Goal: Transaction & Acquisition: Purchase product/service

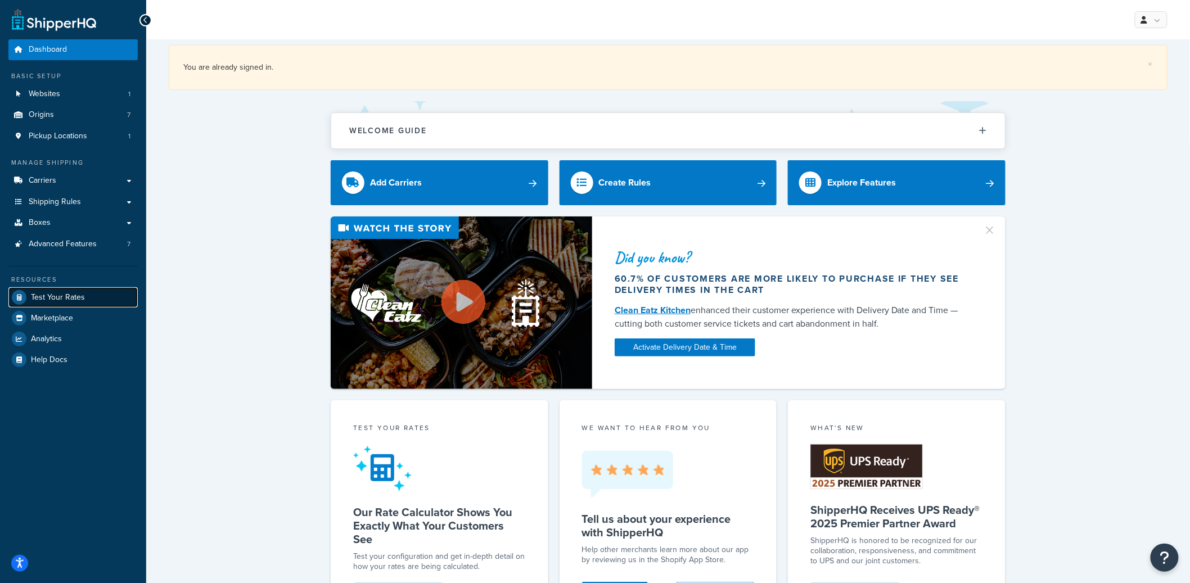
click at [110, 299] on link "Test Your Rates" at bounding box center [72, 297] width 129 height 20
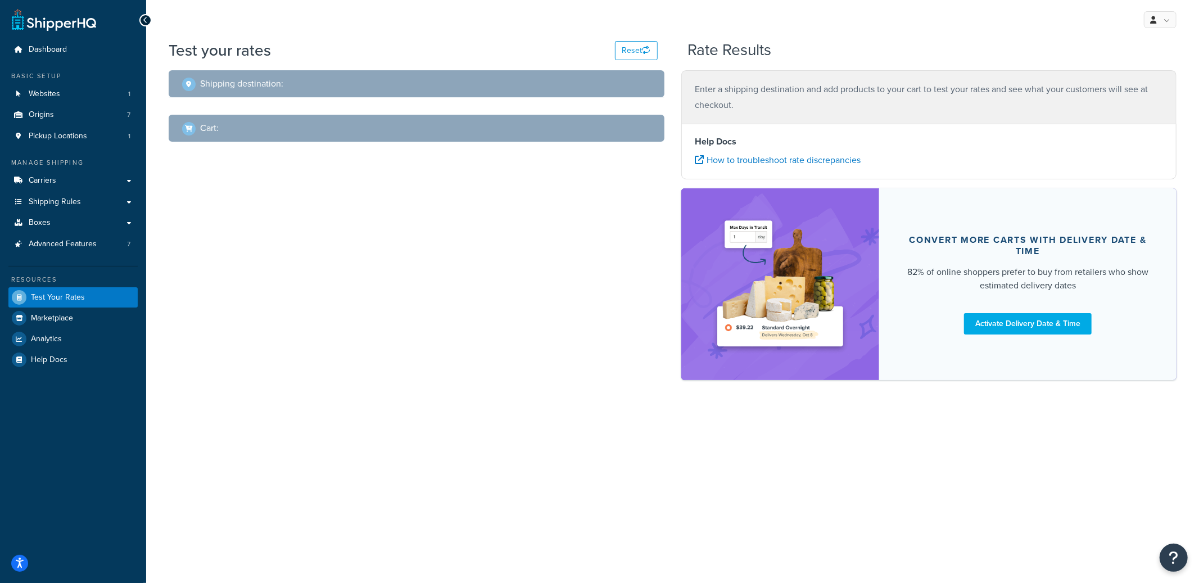
click at [333, 184] on div "Shipping destination : Cart : Enter a shipping destination and add products to …" at bounding box center [672, 230] width 1025 height 321
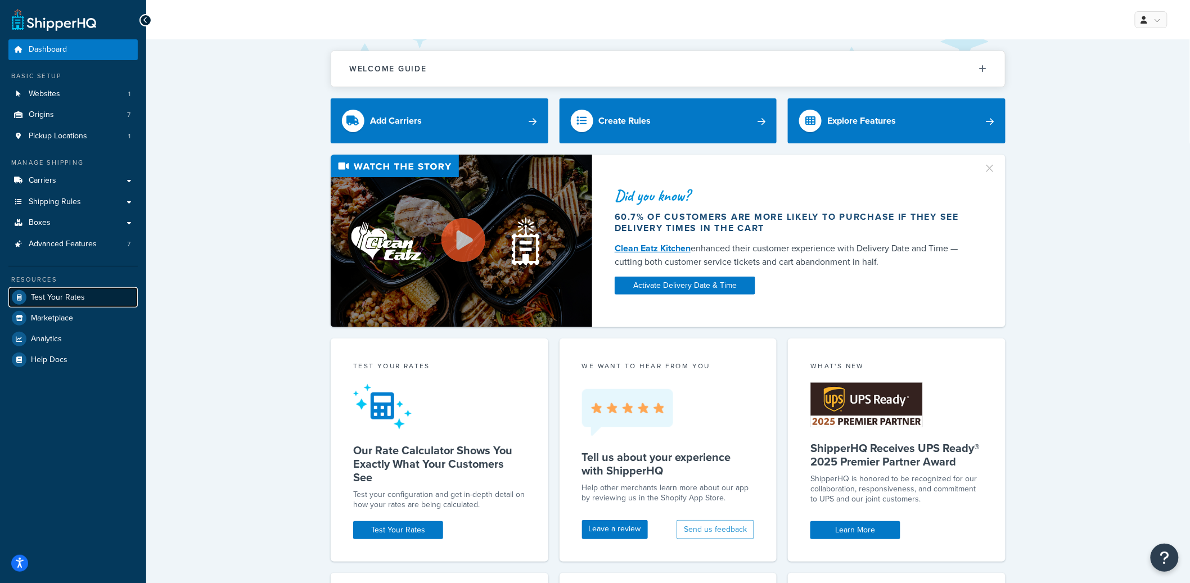
click at [74, 297] on span "Test Your Rates" at bounding box center [58, 298] width 54 height 10
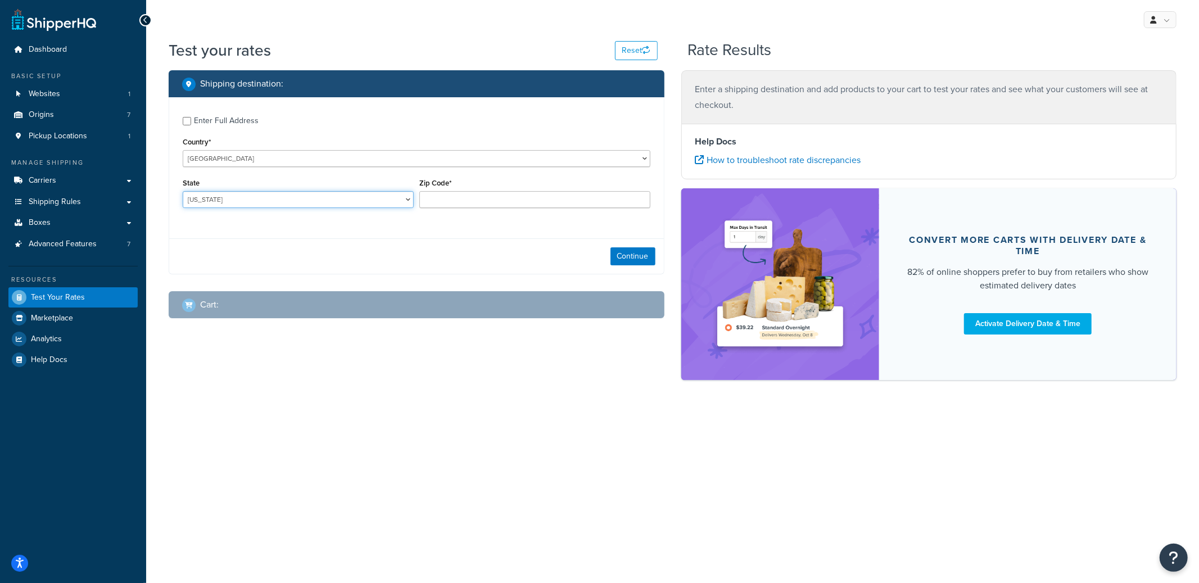
click at [272, 205] on select "Alabama Alaska American Samoa Arizona Arkansas Armed Forces Americas Armed Forc…" at bounding box center [298, 199] width 231 height 17
select select "MD"
type input "20776"
click at [631, 268] on div "Continue" at bounding box center [416, 255] width 495 height 35
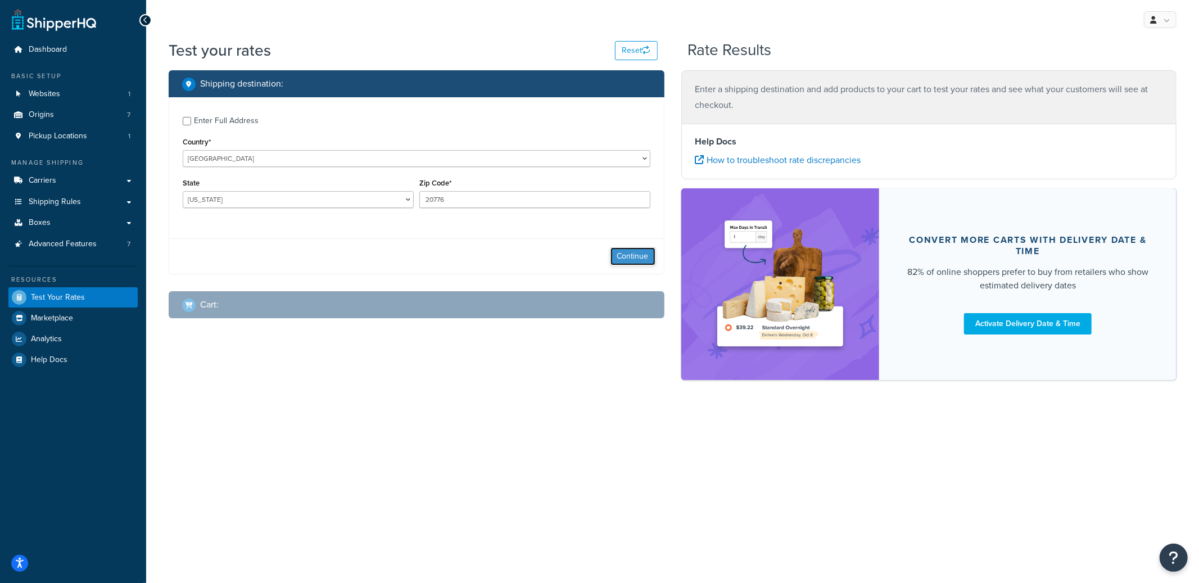
click at [632, 262] on button "Continue" at bounding box center [633, 256] width 45 height 18
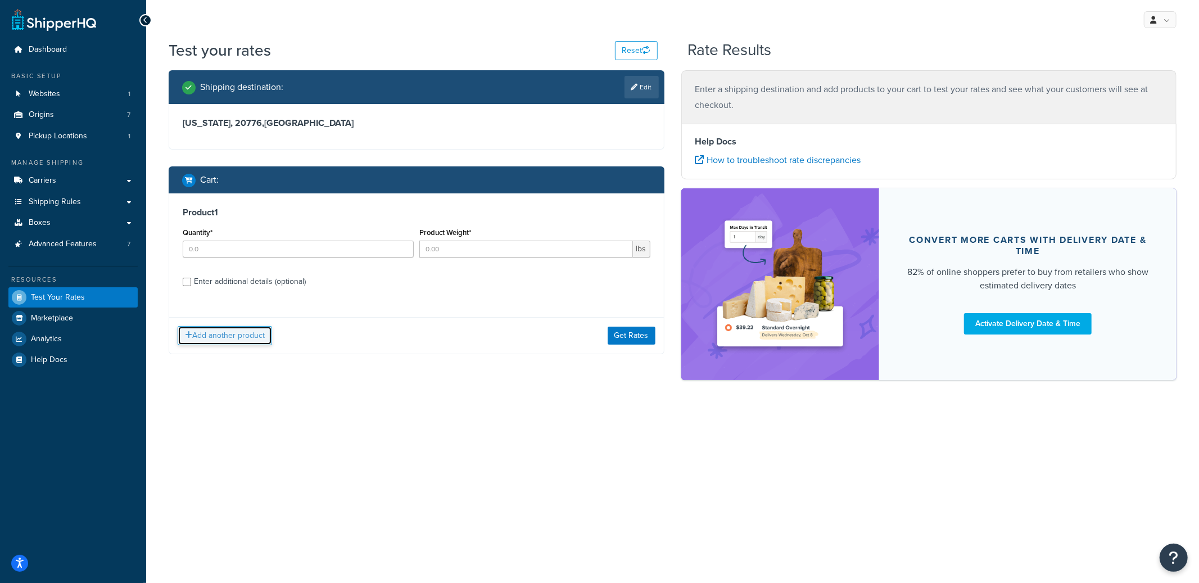
click at [210, 336] on button "Add another product" at bounding box center [225, 335] width 94 height 19
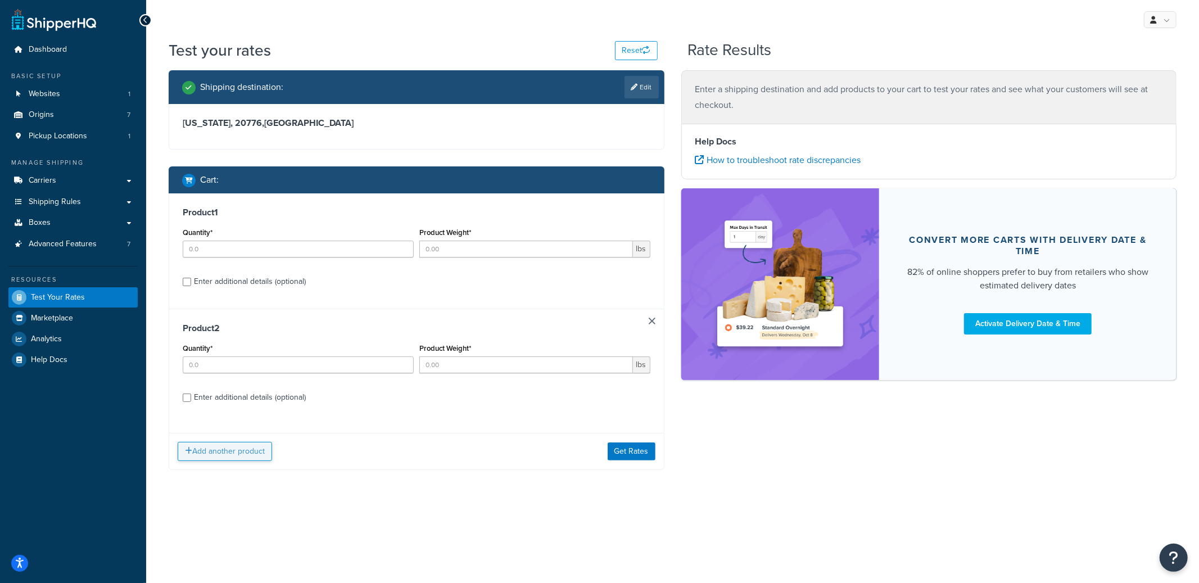
click at [243, 462] on div "Add another product Get Rates" at bounding box center [416, 451] width 495 height 37
click at [230, 453] on button "Add another product" at bounding box center [225, 451] width 94 height 19
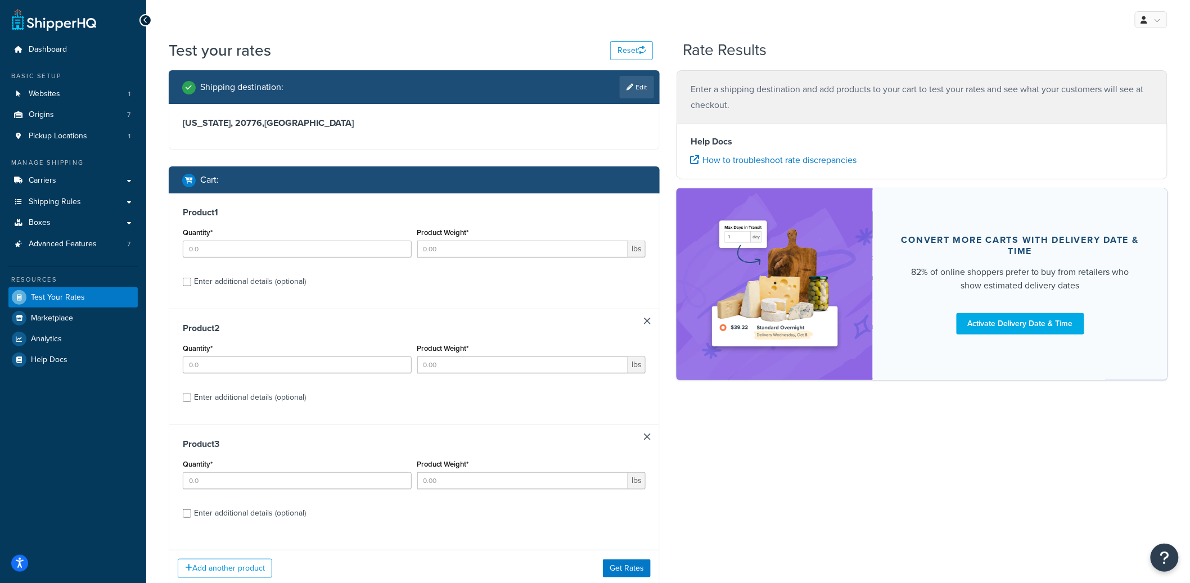
click at [230, 283] on div "Enter additional details (optional)" at bounding box center [250, 282] width 112 height 16
click at [191, 283] on input "Enter additional details (optional)" at bounding box center [187, 282] width 8 height 8
checkbox input "true"
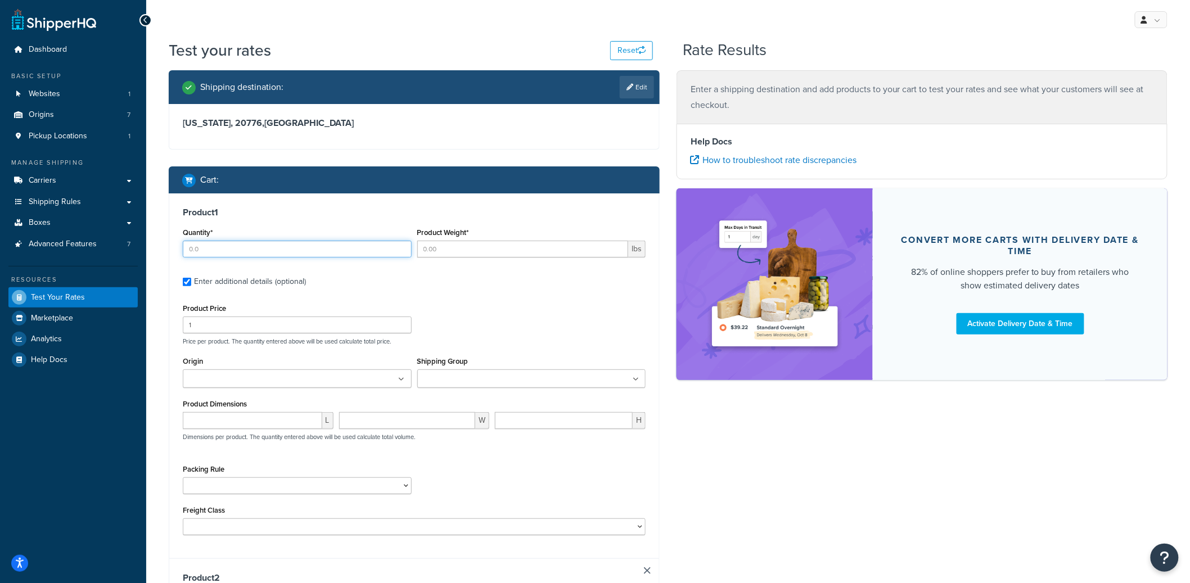
click at [234, 255] on input "Quantity*" at bounding box center [297, 249] width 229 height 17
click at [236, 249] on input "Quantity*" at bounding box center [297, 249] width 229 height 17
type input "1"
type input "3.15"
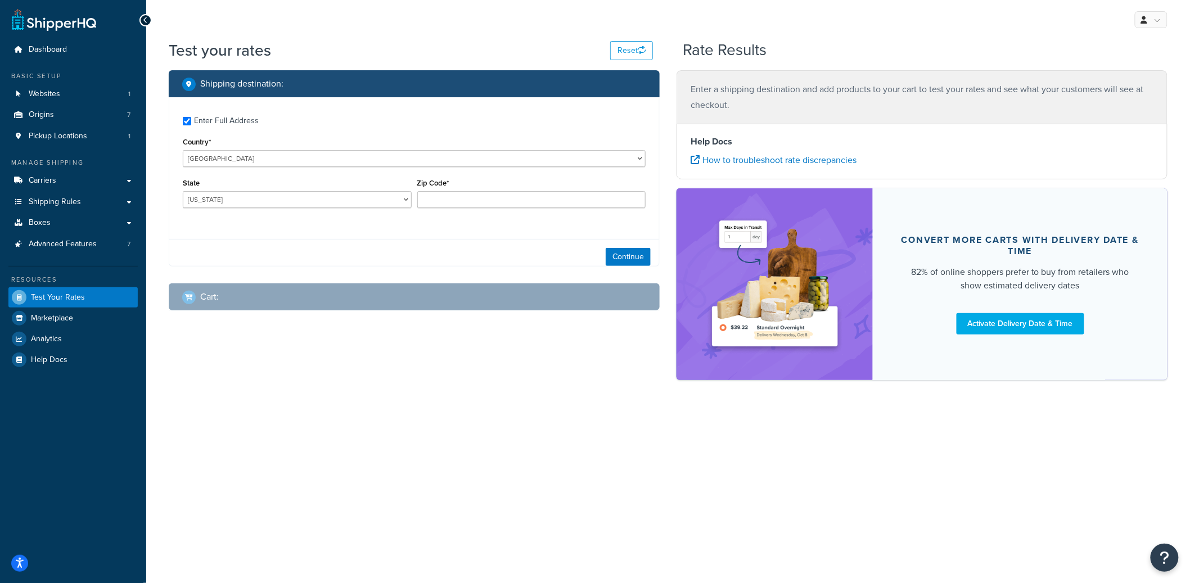
checkbox input "true"
type input "20776"
select select "MD"
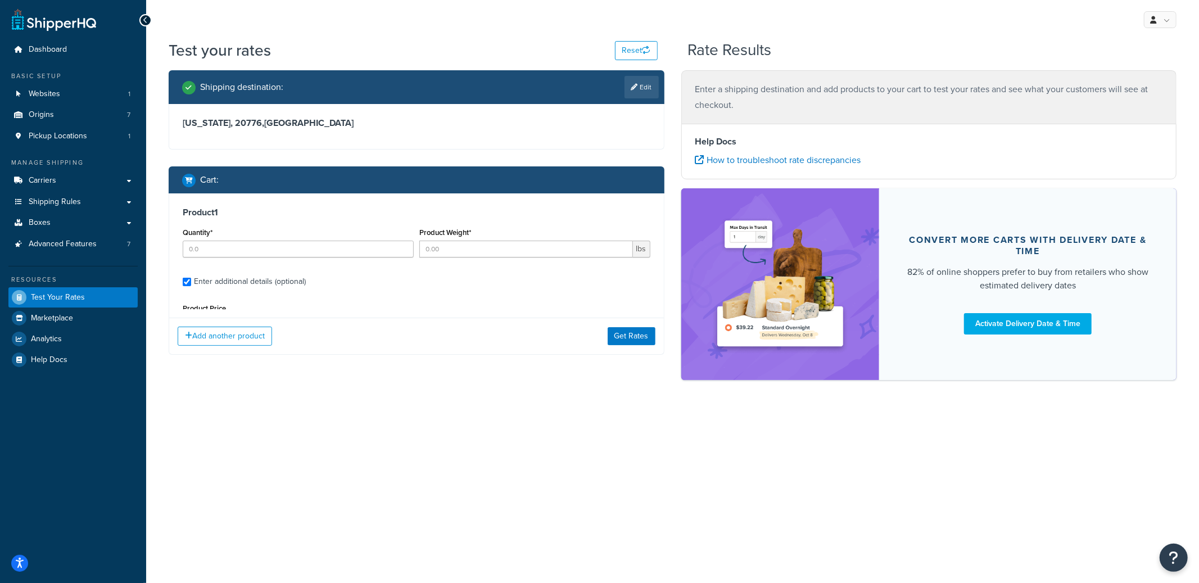
type input "2"
type input "3.15"
type input "23.6"
type input "21.45"
type input "5.45"
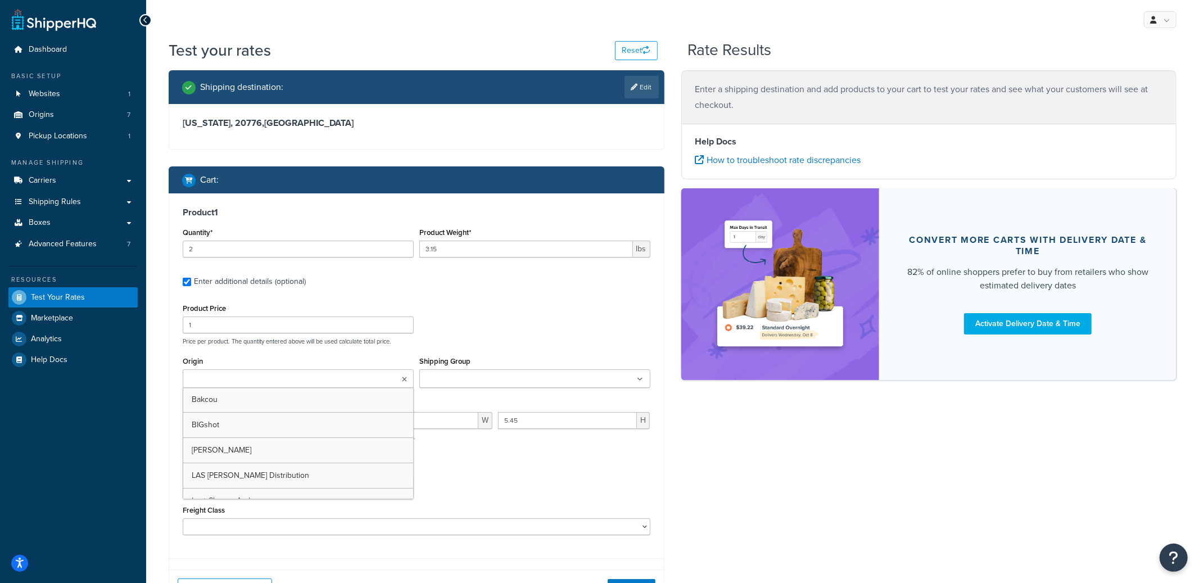
type input "4"
type input "0.035"
type input "4.05"
type input "2.9"
type input "0.85"
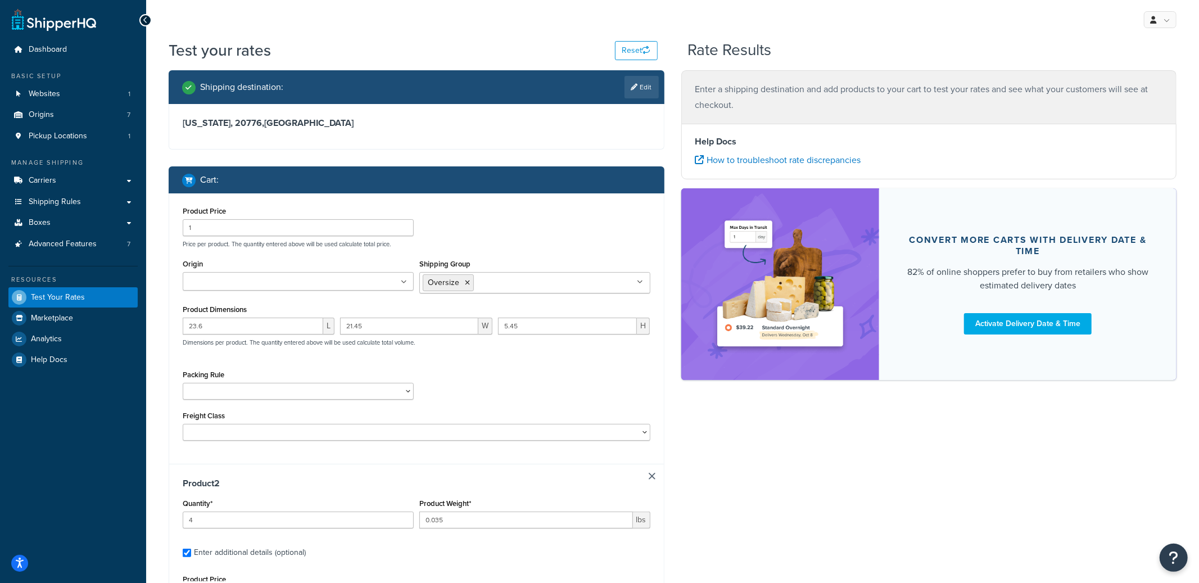
scroll to position [227, 0]
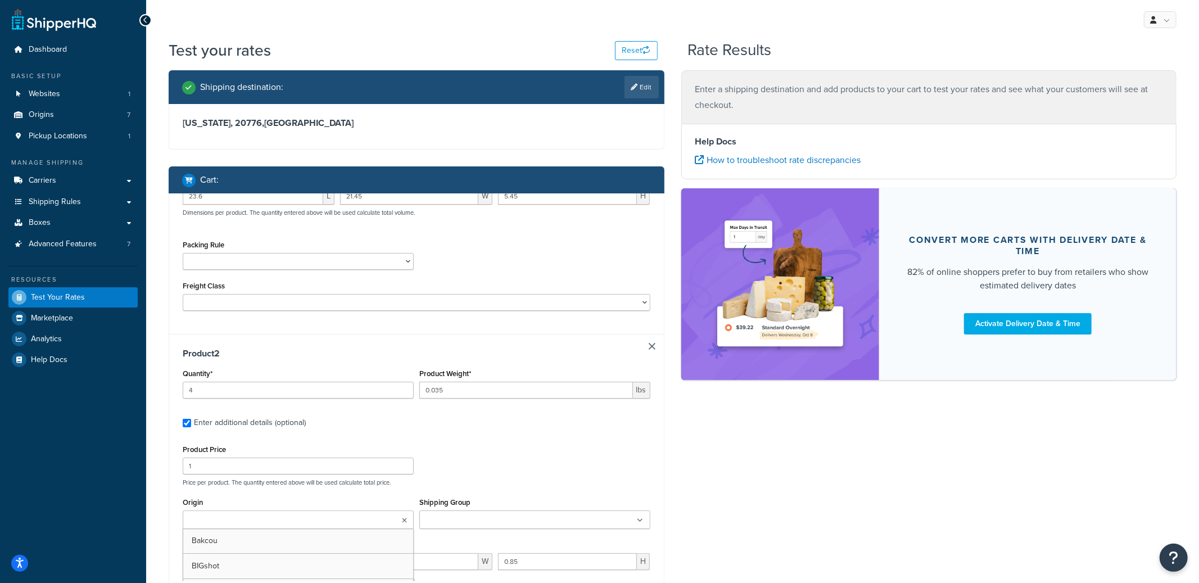
type input "2"
type input "0.01"
type input "4.6"
type input "3.25"
type input "0.25"
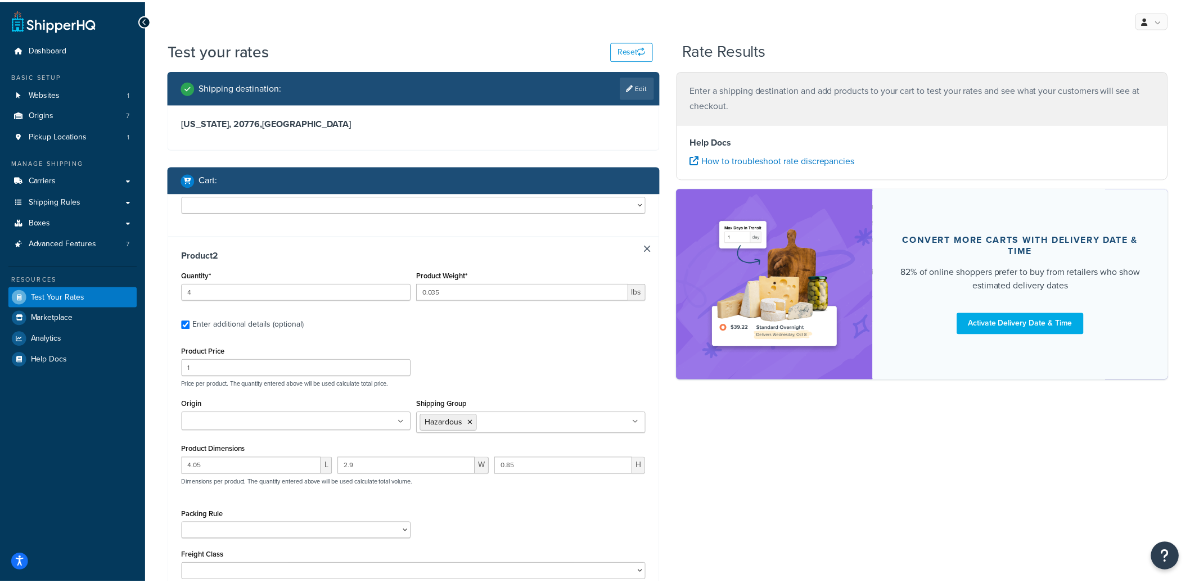
scroll to position [0, 0]
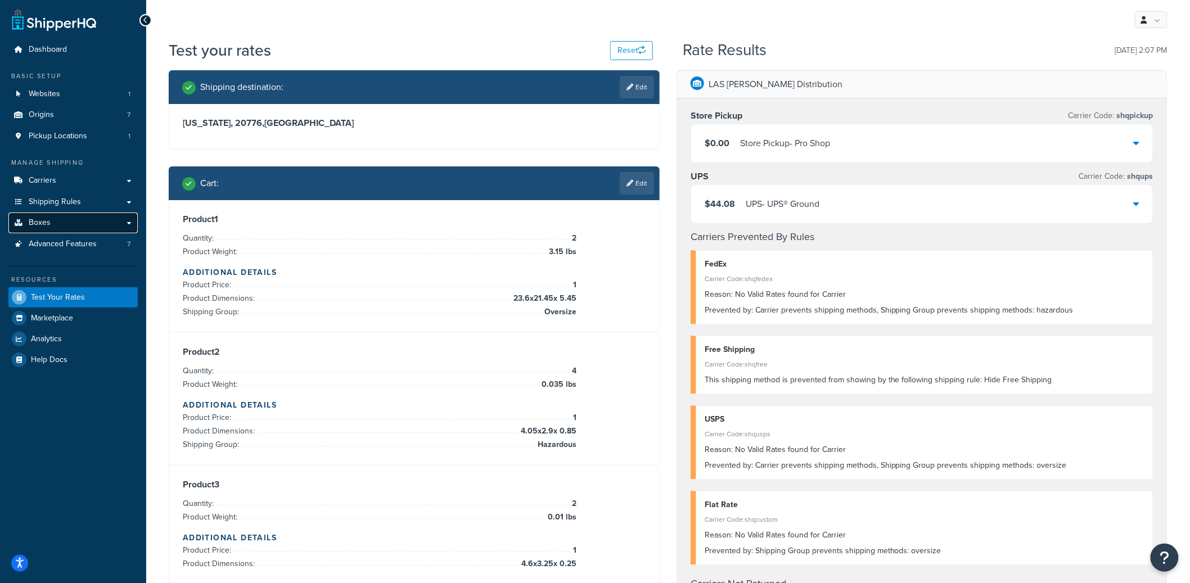
drag, startPoint x: 65, startPoint y: 219, endPoint x: 69, endPoint y: 214, distance: 6.9
click at [629, 188] on link "Edit" at bounding box center [637, 183] width 34 height 22
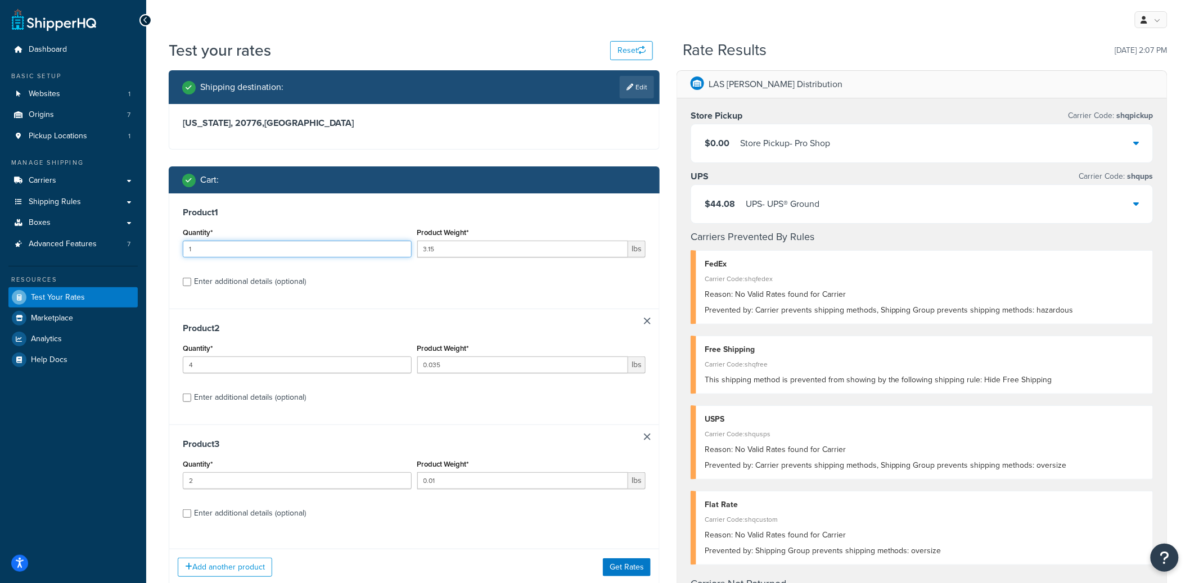
type input "1"
click at [400, 254] on input "1" at bounding box center [297, 249] width 229 height 17
click at [612, 563] on button "Get Rates" at bounding box center [627, 567] width 48 height 18
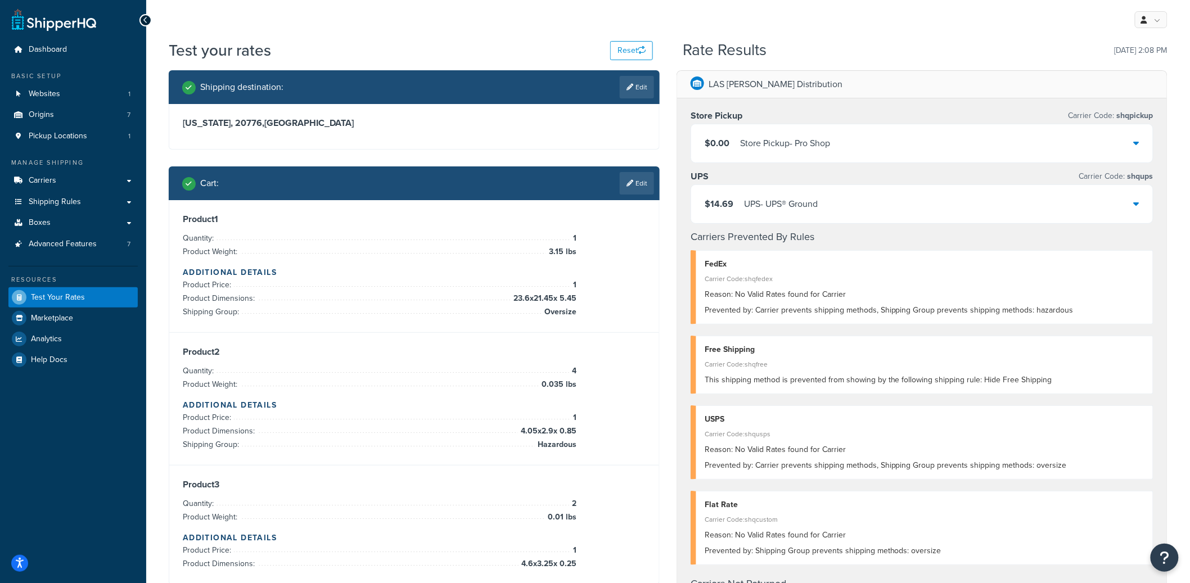
click at [851, 209] on div "$14.69 UPS - UPS® Ground" at bounding box center [922, 204] width 462 height 38
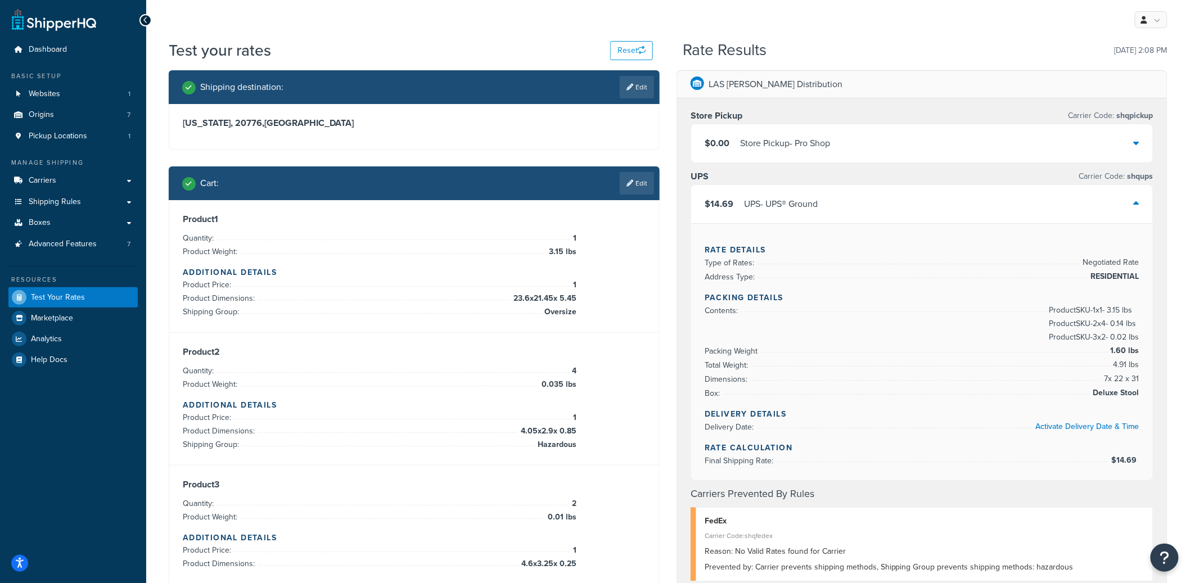
drag, startPoint x: 1095, startPoint y: 392, endPoint x: 1145, endPoint y: 392, distance: 50.0
click at [1139, 393] on div "Rate Details Type of Rates: Negotiated Rate Address Type: RESIDENTIAL Packing D…" at bounding box center [922, 351] width 462 height 257
click at [1136, 393] on span "Deluxe Stool" at bounding box center [1114, 392] width 49 height 13
click at [1135, 393] on span "Deluxe Stool" at bounding box center [1114, 392] width 49 height 13
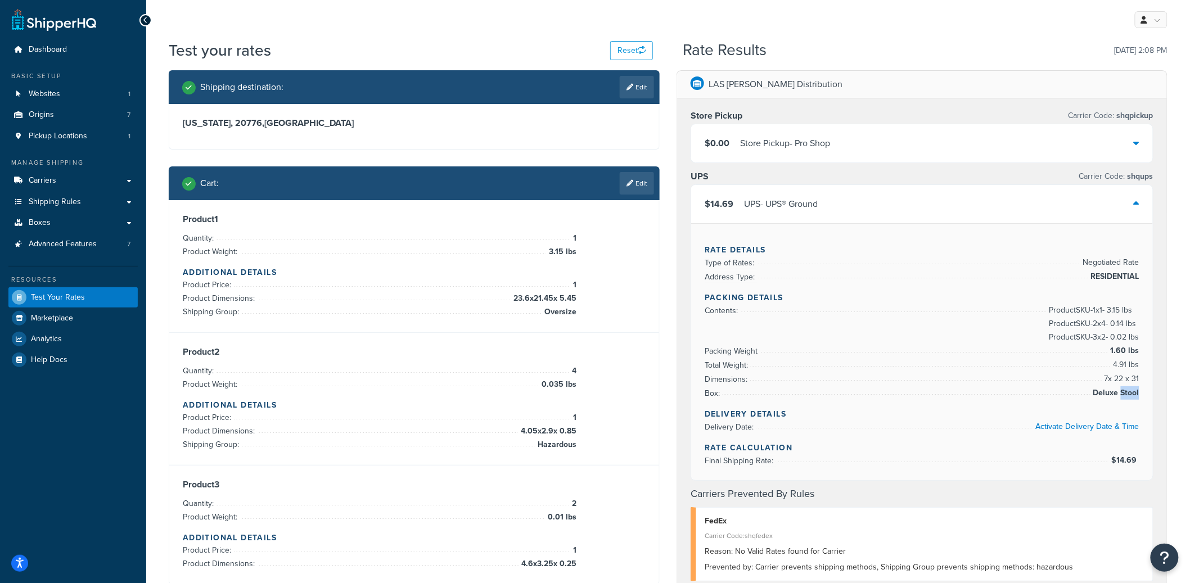
click at [1123, 392] on span "Deluxe Stool" at bounding box center [1114, 392] width 49 height 13
click at [1118, 392] on span "Deluxe Stool" at bounding box center [1114, 392] width 49 height 13
drag, startPoint x: 509, startPoint y: 299, endPoint x: 579, endPoint y: 299, distance: 69.2
click at [579, 299] on div "Product 1 Quantity: 1 Product Weight: 3.15 lbs Additional Details Product Price…" at bounding box center [414, 266] width 463 height 105
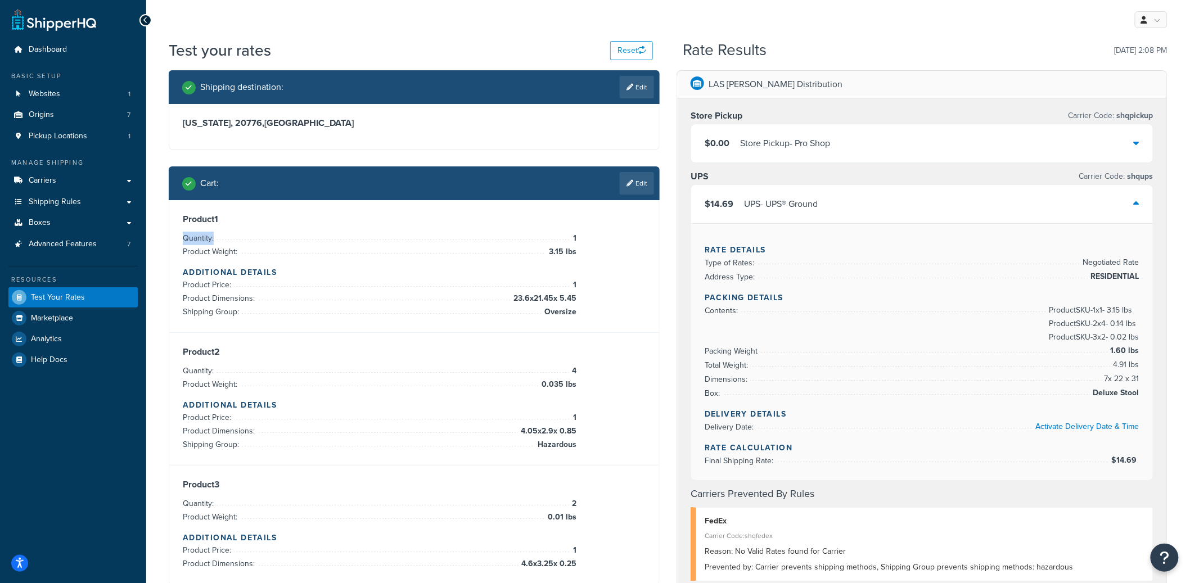
drag, startPoint x: 563, startPoint y: 241, endPoint x: 584, endPoint y: 240, distance: 20.8
click at [584, 240] on div "Product 1 Quantity: 1 Product Weight: 3.15 lbs Additional Details Product Price…" at bounding box center [414, 266] width 463 height 105
click at [581, 239] on div "Product 1 Quantity: 1 Product Weight: 3.15 lbs Additional Details Product Price…" at bounding box center [414, 266] width 463 height 105
click at [576, 239] on span "1" at bounding box center [573, 238] width 6 height 13
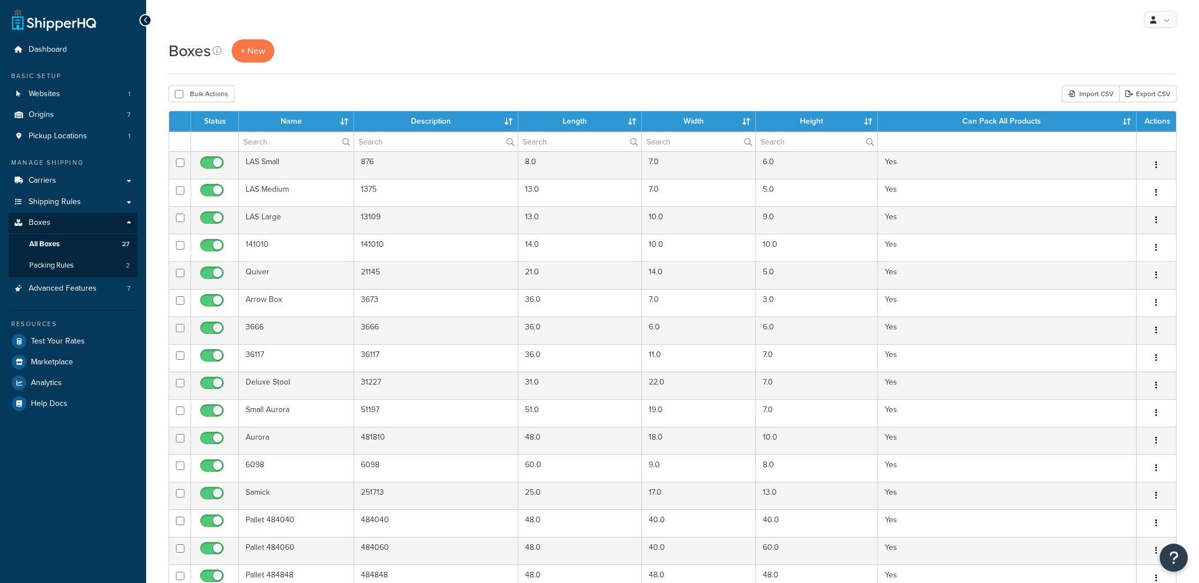
select select "100"
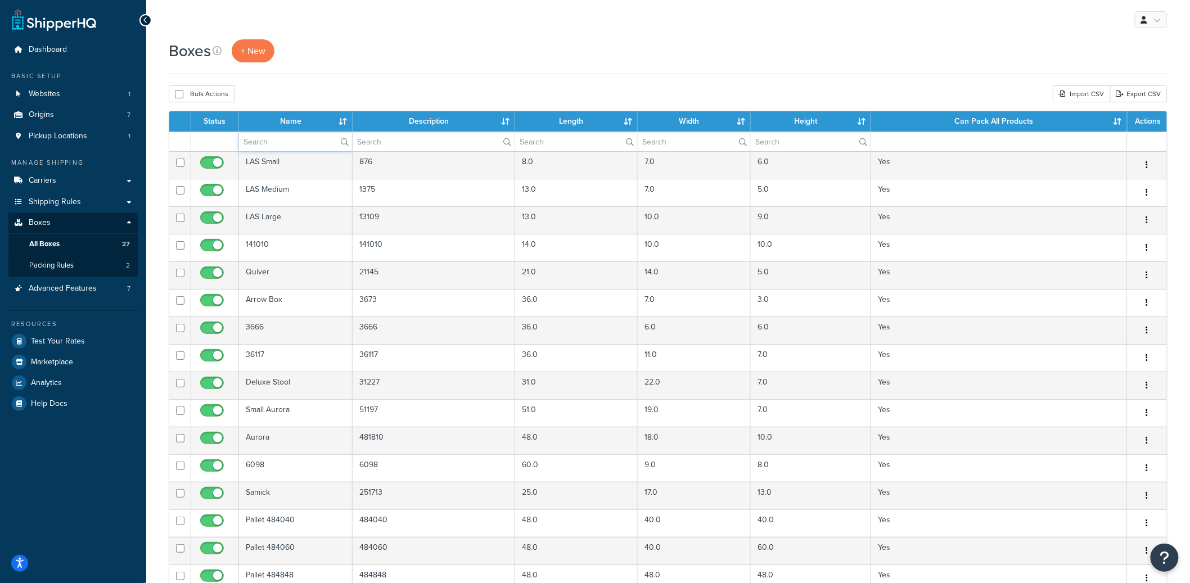
click at [290, 142] on input "text" at bounding box center [295, 141] width 113 height 19
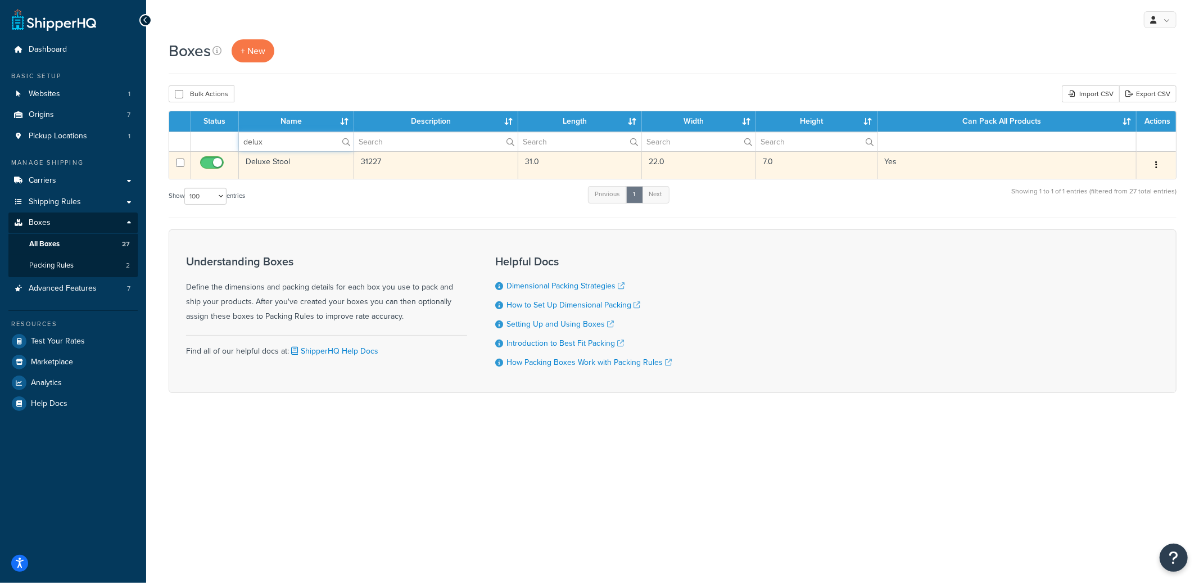
type input "delux"
click at [304, 170] on td "Deluxe Stool" at bounding box center [296, 165] width 115 height 28
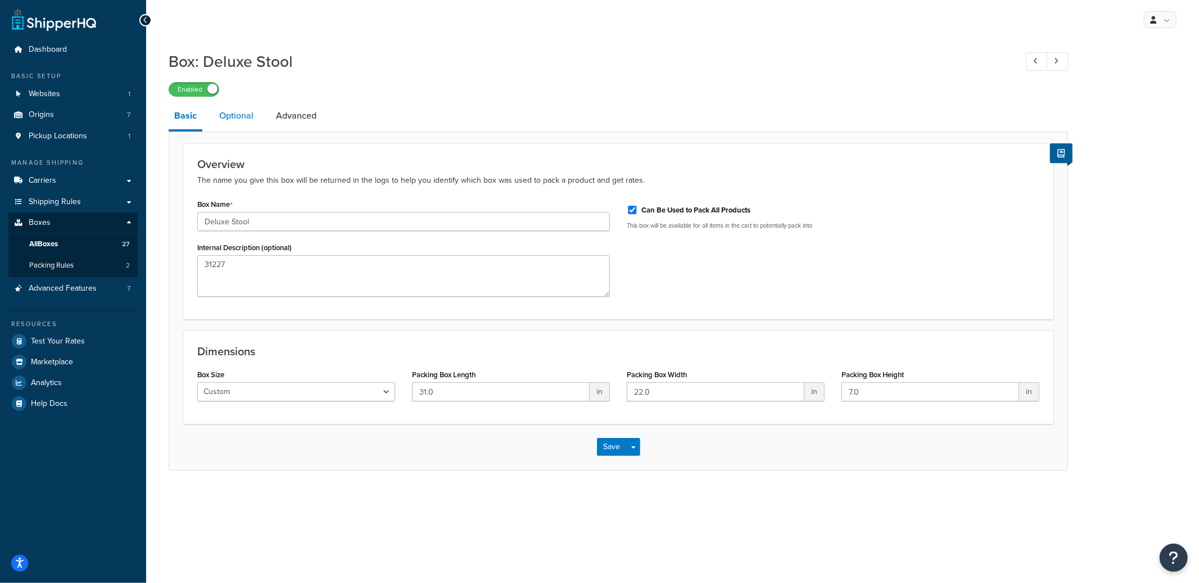
click at [235, 122] on link "Optional" at bounding box center [237, 115] width 46 height 27
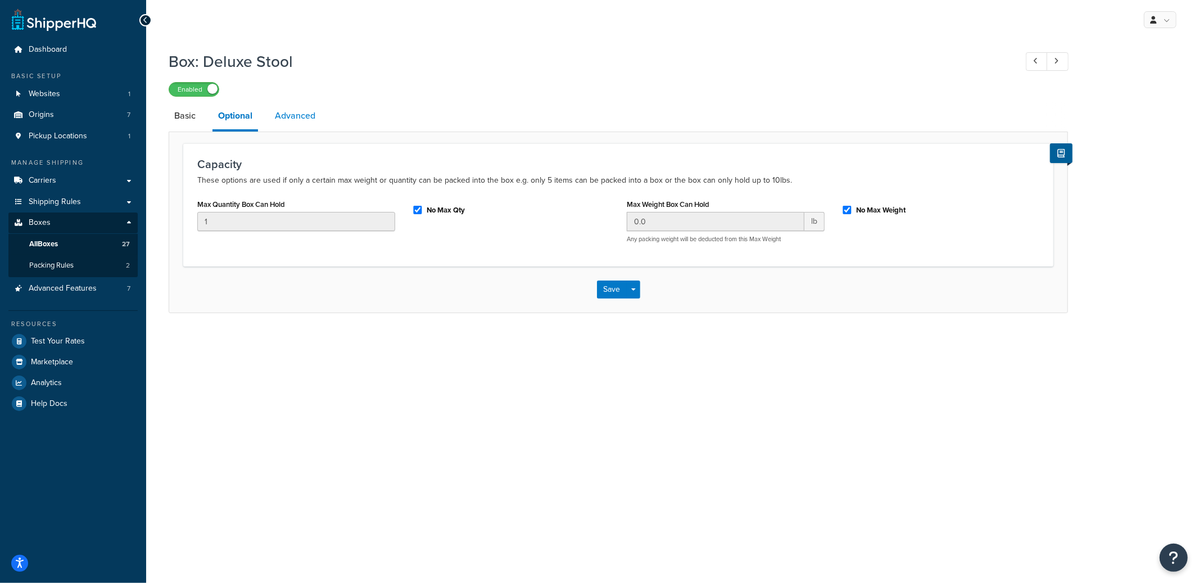
click at [288, 120] on link "Advanced" at bounding box center [295, 115] width 52 height 27
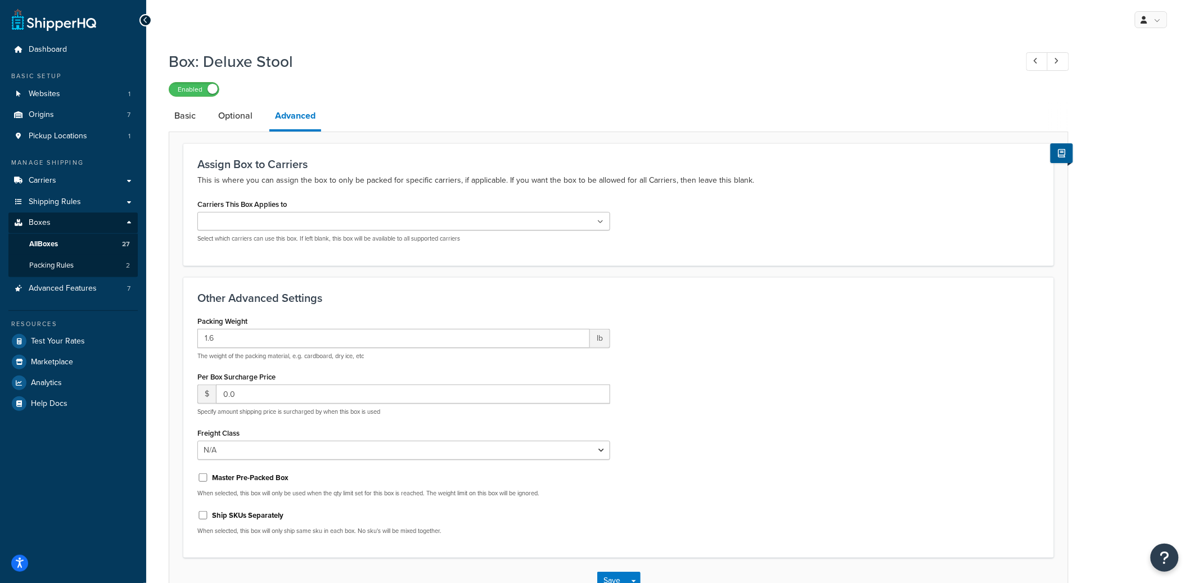
click at [262, 122] on li "Optional" at bounding box center [241, 115] width 57 height 27
click at [240, 110] on link "Optional" at bounding box center [236, 115] width 46 height 27
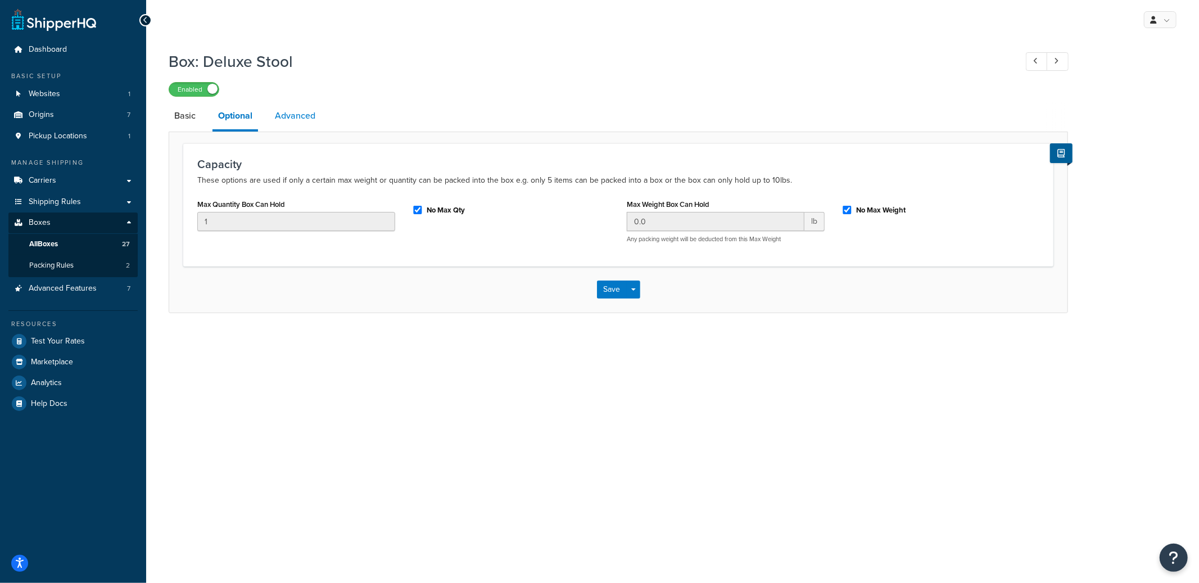
click at [306, 114] on link "Advanced" at bounding box center [295, 115] width 52 height 27
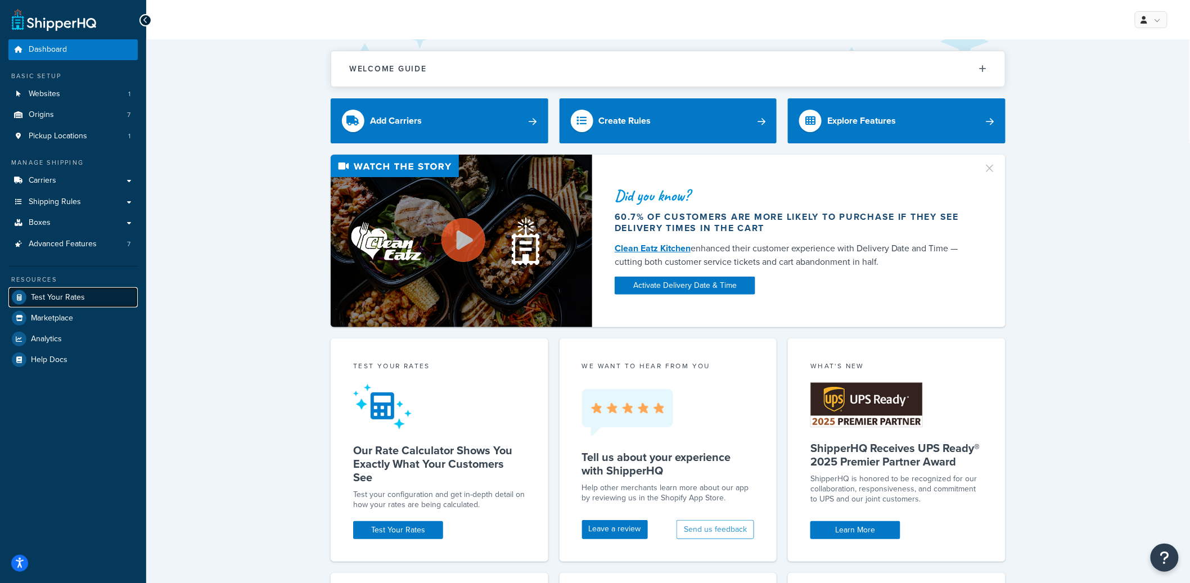
click at [71, 297] on span "Test Your Rates" at bounding box center [58, 298] width 54 height 10
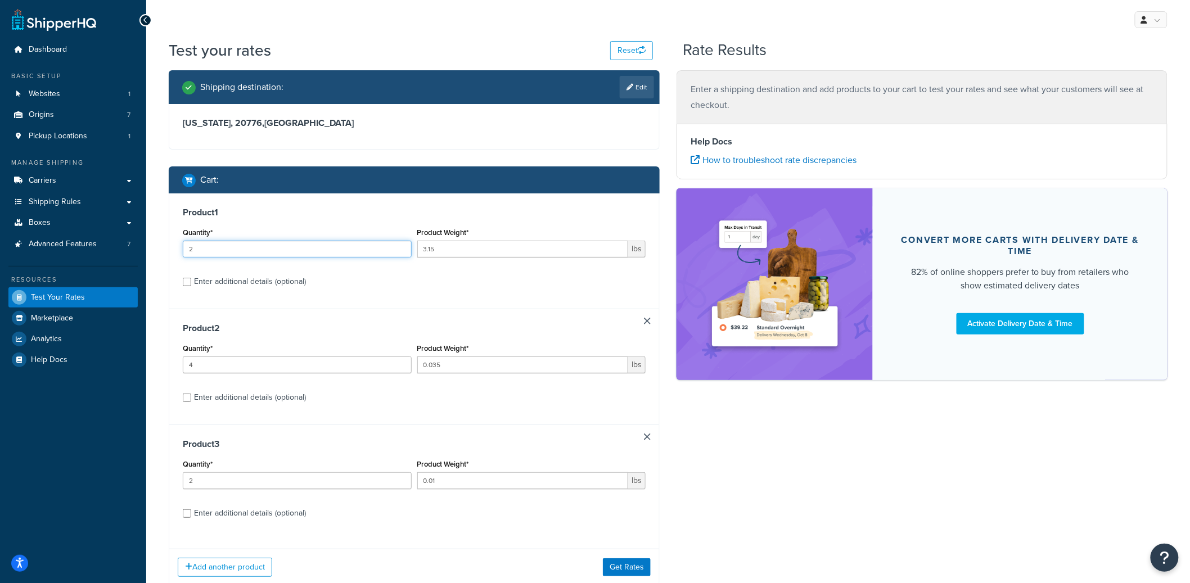
type input "2"
click at [403, 244] on input "2" at bounding box center [297, 249] width 229 height 17
click at [639, 568] on button "Get Rates" at bounding box center [627, 567] width 48 height 18
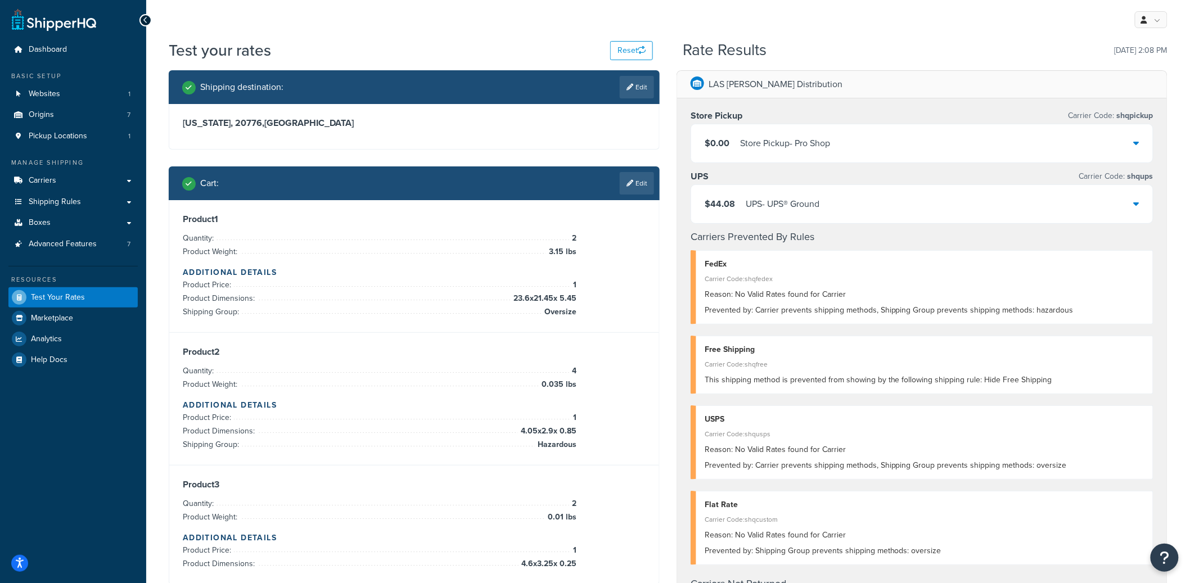
click at [829, 214] on div "$44.08 UPS - UPS® Ground" at bounding box center [922, 204] width 462 height 38
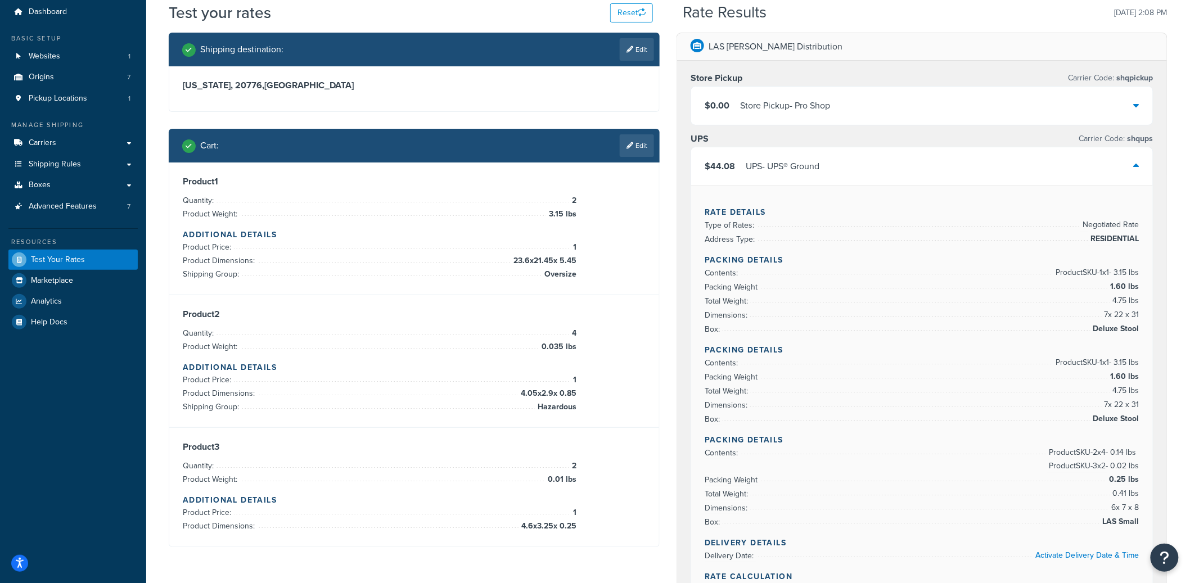
scroll to position [49, 0]
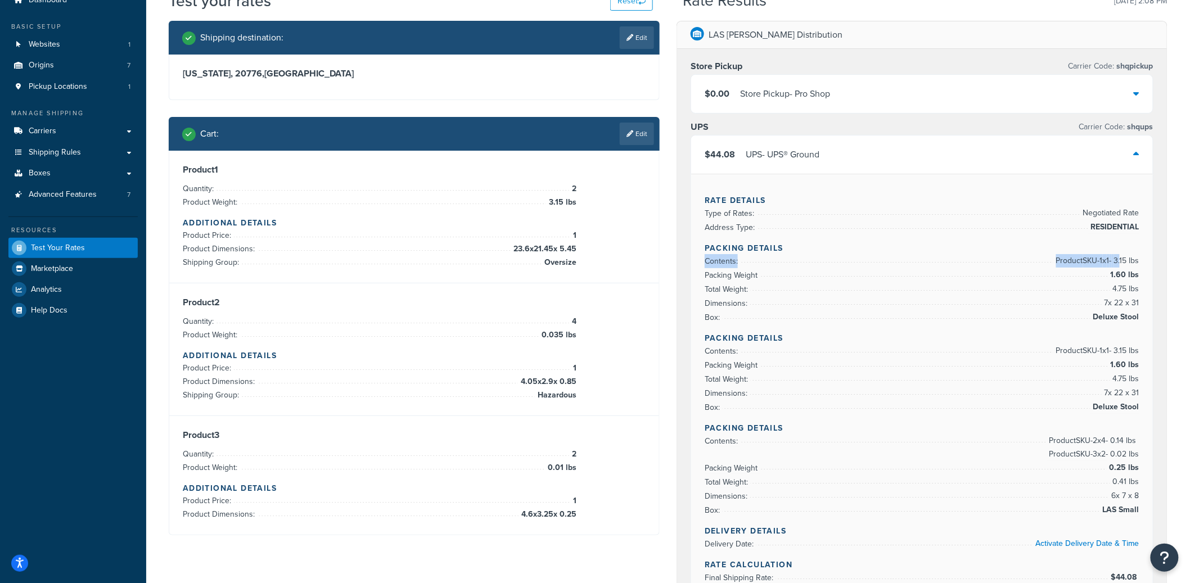
drag, startPoint x: 949, startPoint y: 256, endPoint x: 1119, endPoint y: 254, distance: 170.4
click at [1119, 254] on li "Contents: Product SKU-1 x 1 - 3.15 lbs" at bounding box center [921, 261] width 435 height 14
click at [1123, 314] on span "Deluxe Stool" at bounding box center [1114, 316] width 49 height 13
drag, startPoint x: 1137, startPoint y: 496, endPoint x: 1105, endPoint y: 502, distance: 32.5
click at [1106, 503] on span "LAS Small" at bounding box center [1119, 509] width 39 height 13
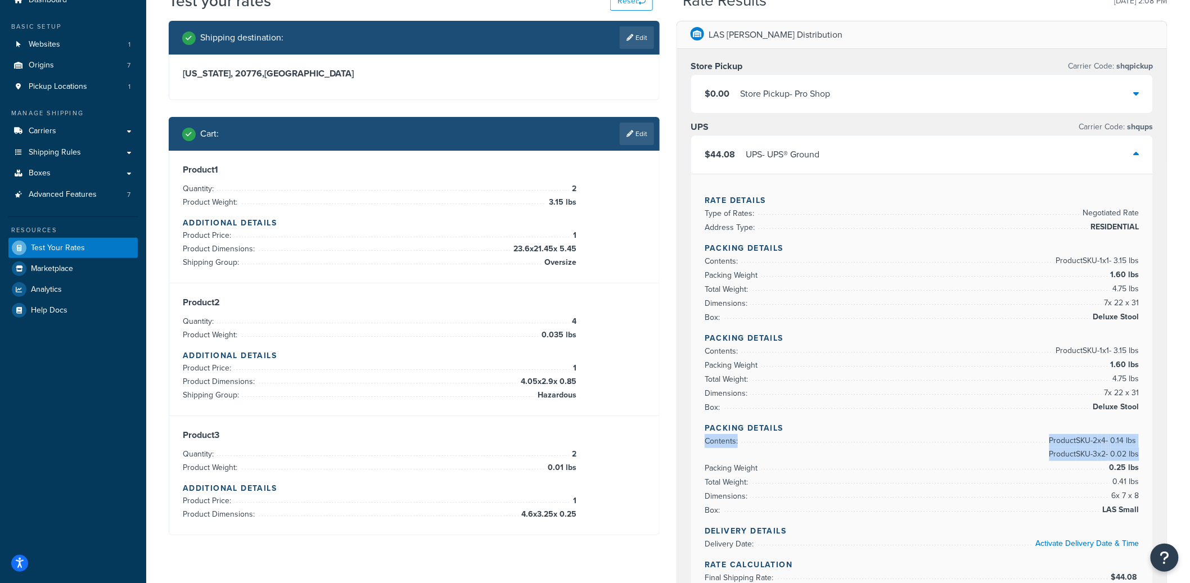
drag, startPoint x: 1036, startPoint y: 431, endPoint x: 1155, endPoint y: 447, distance: 119.7
click at [1155, 447] on div "Store Pickup Carrier Code: shqpickup $0.00 Store Pickup - Pro Shop UPS Carrier …" at bounding box center [922, 549] width 490 height 1001
click at [535, 199] on li "Product Weight: 3.15 lbs" at bounding box center [380, 202] width 394 height 13
drag, startPoint x: 570, startPoint y: 189, endPoint x: 577, endPoint y: 189, distance: 7.3
click at [577, 189] on div "Product 1 Quantity: 2 Product Weight: 3.15 lbs Additional Details Product Price…" at bounding box center [414, 216] width 463 height 105
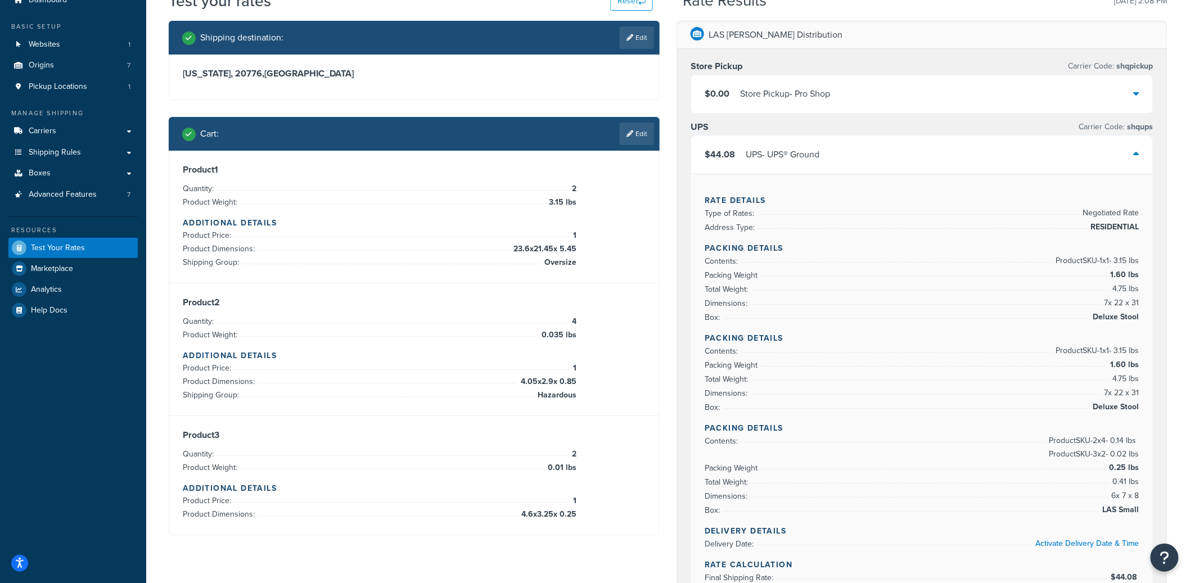
click at [571, 189] on span "2" at bounding box center [572, 188] width 7 height 13
drag, startPoint x: 571, startPoint y: 189, endPoint x: 581, endPoint y: 188, distance: 10.2
click at [581, 188] on div "Product 1 Quantity: 2 Product Weight: 3.15 lbs Additional Details Product Price…" at bounding box center [414, 216] width 463 height 105
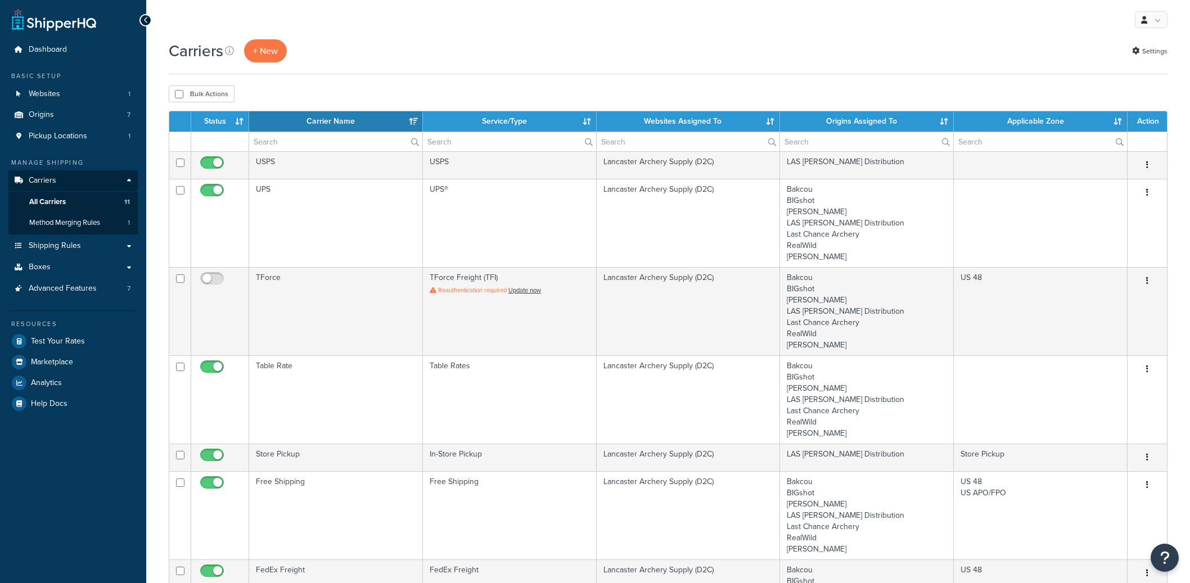
select select "15"
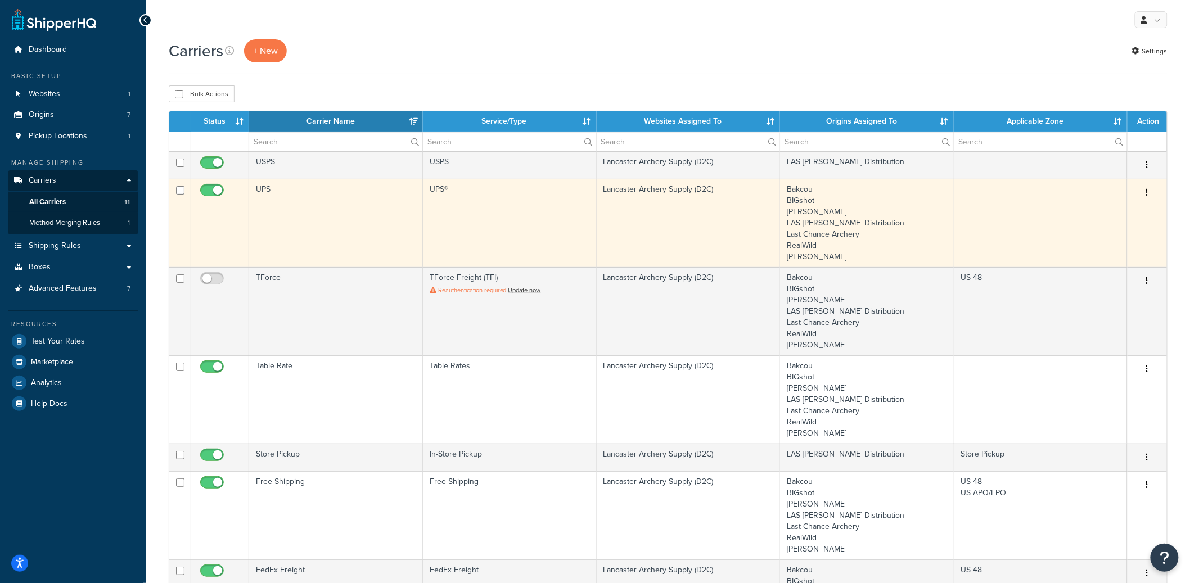
click at [342, 223] on td "UPS" at bounding box center [336, 223] width 174 height 88
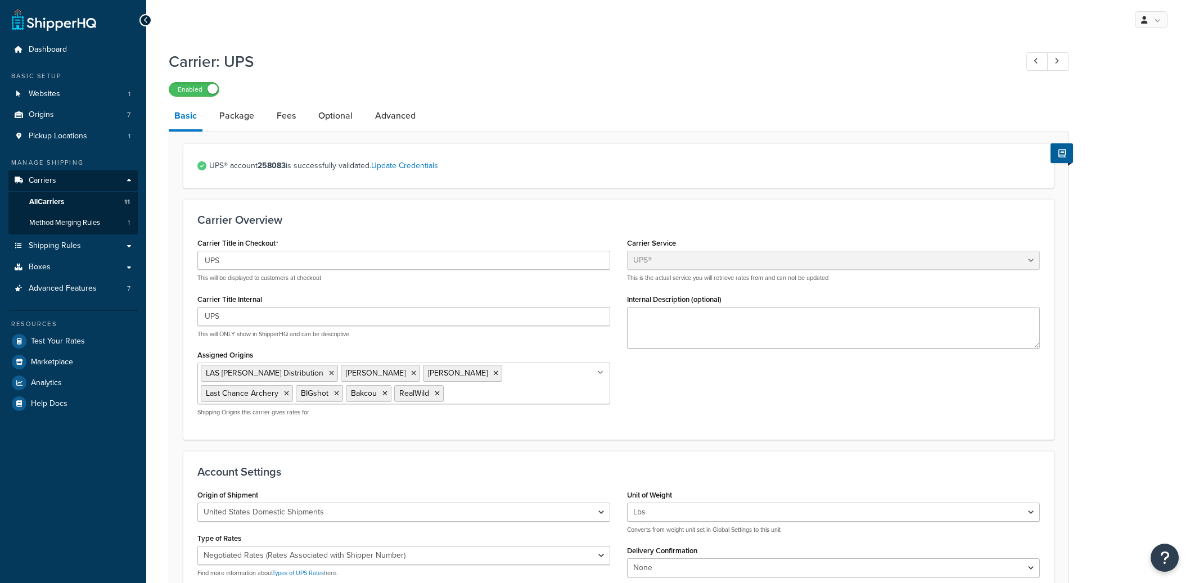
select select "ups"
click at [232, 125] on link "Package" at bounding box center [237, 115] width 46 height 27
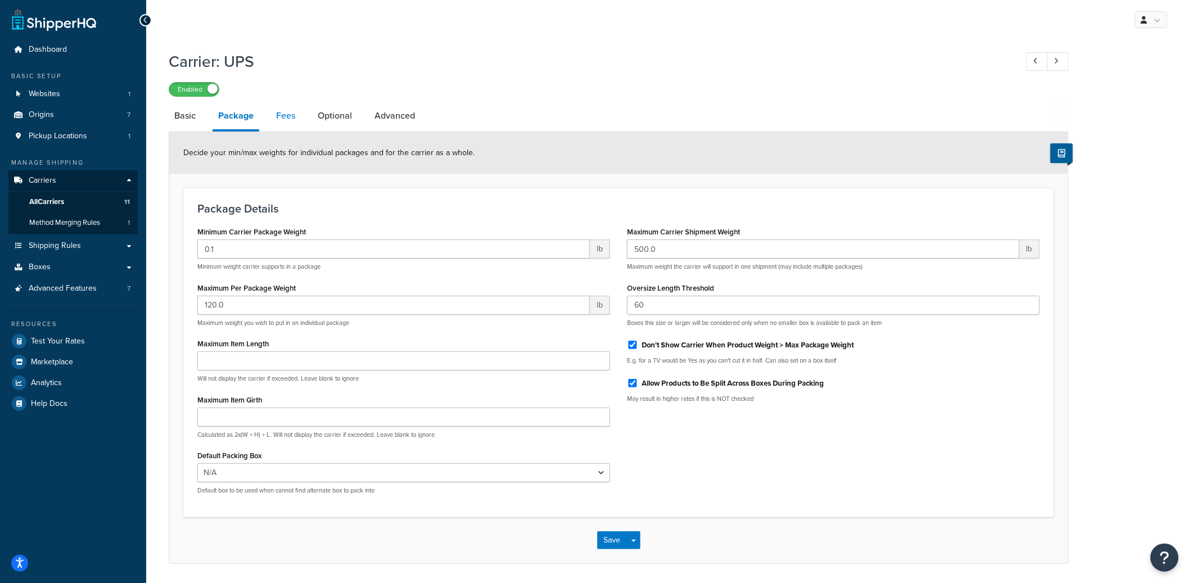
click at [291, 120] on link "Fees" at bounding box center [285, 115] width 30 height 27
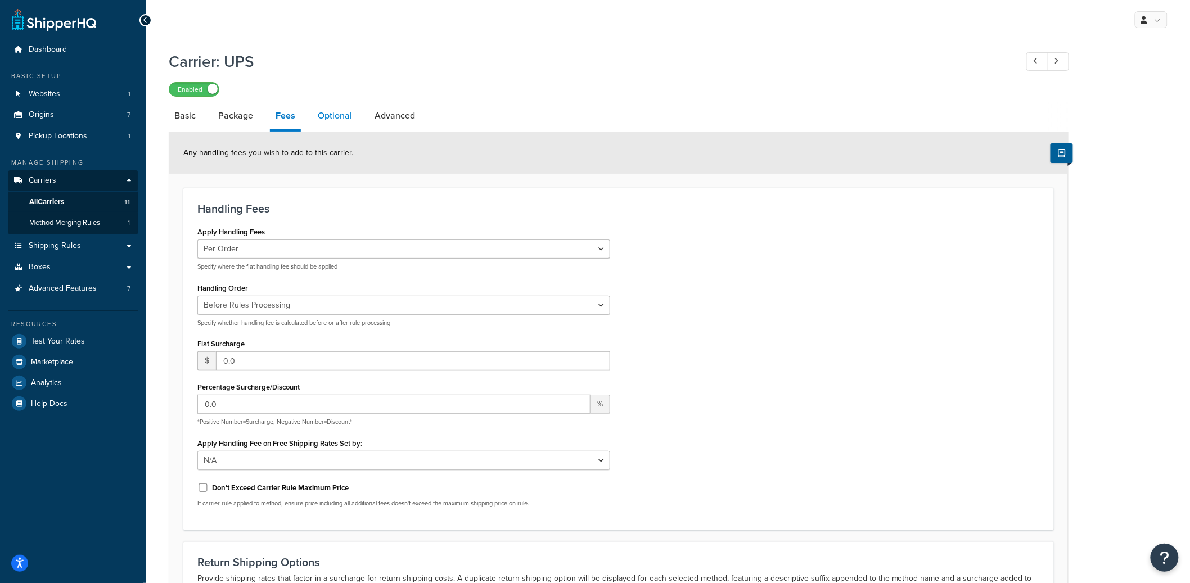
click at [317, 118] on link "Optional" at bounding box center [335, 115] width 46 height 27
select select "97761"
select select "residential"
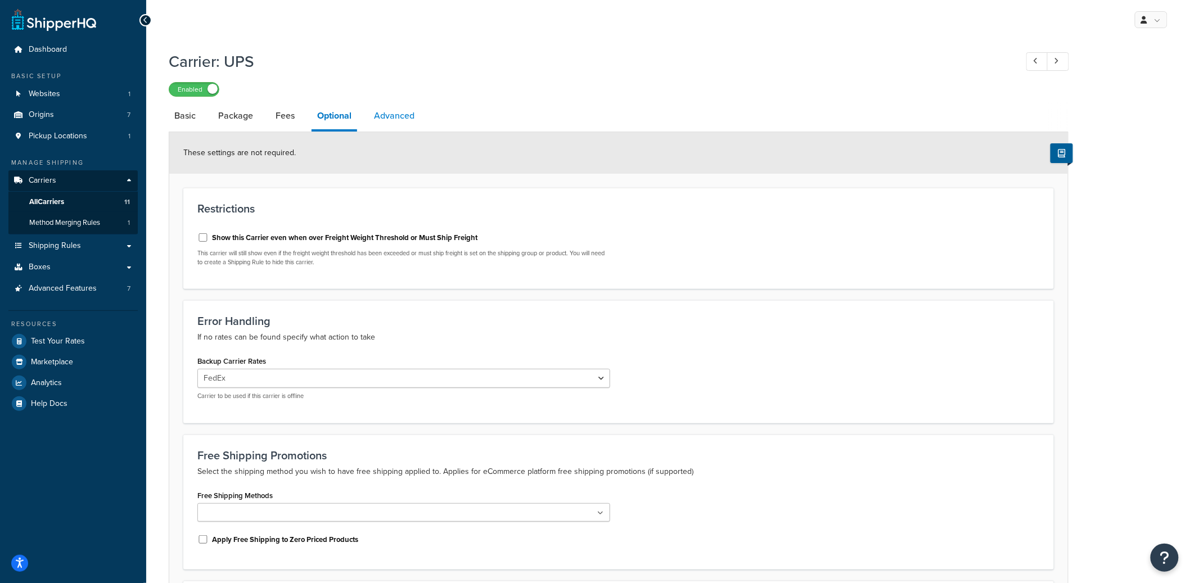
click at [396, 128] on link "Advanced" at bounding box center [394, 115] width 52 height 27
select select "false"
